Goal: Obtain resource: Download file/media

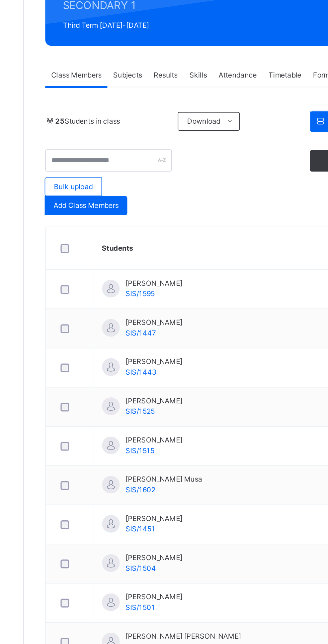
click at [191, 165] on span "Download" at bounding box center [182, 168] width 19 height 6
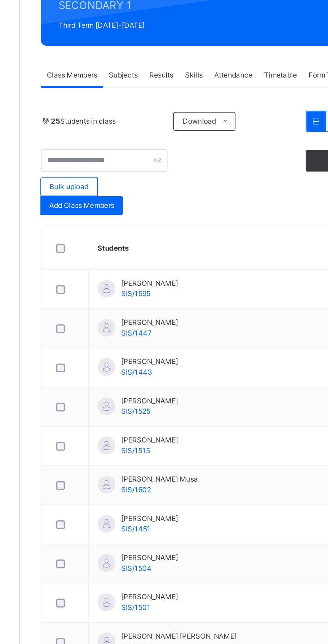
click at [170, 282] on span "[PERSON_NAME]" at bounding box center [154, 283] width 32 height 6
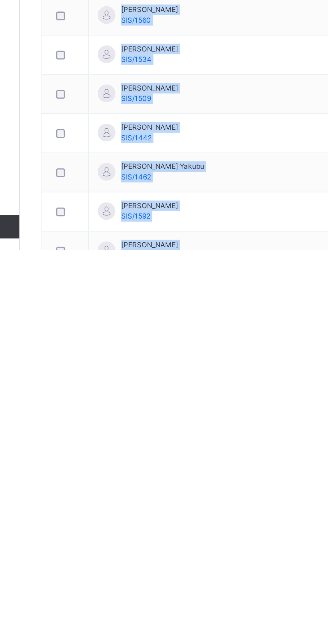
copy tbody "[PERSON_NAME]/1595 View Profile Remove from Class Transfer Student [PERSON_NAME…"
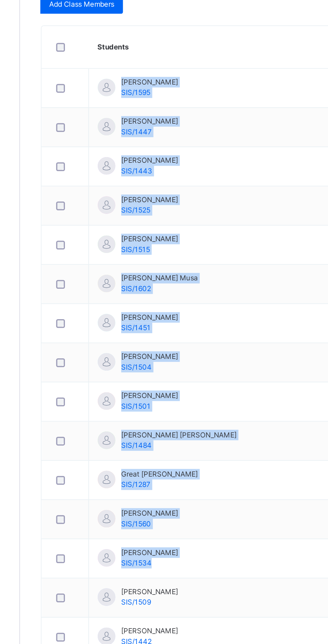
click at [191, 540] on td "Jamila Ibrahim Abdullahi SIS/1534" at bounding box center [196, 533] width 153 height 22
